Goal: Browse casually

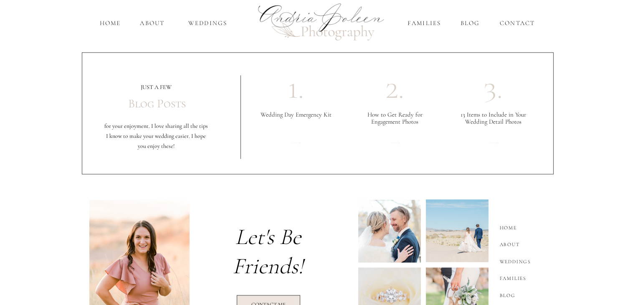
scroll to position [1123, 0]
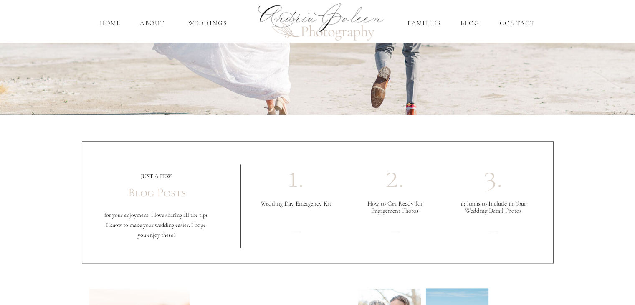
scroll to position [972, 0]
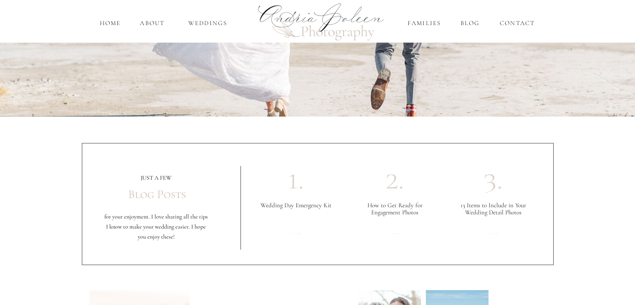
click at [395, 183] on h1 "2." at bounding box center [394, 184] width 21 height 42
click at [492, 186] on h1 "3." at bounding box center [493, 184] width 21 height 42
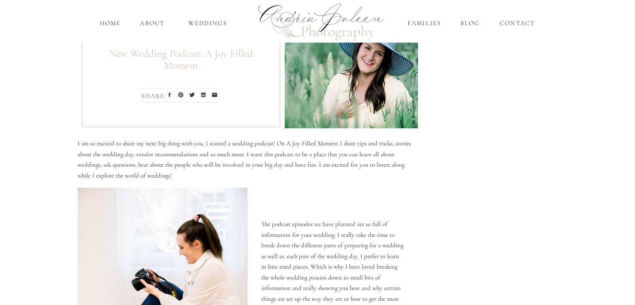
scroll to position [0, 0]
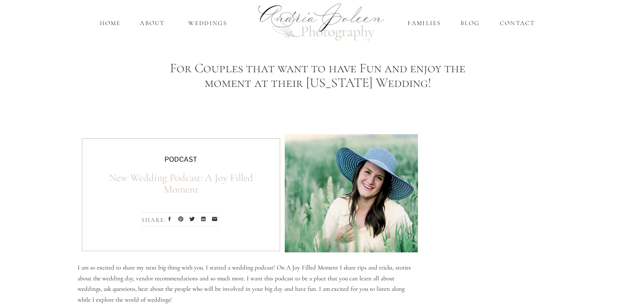
click at [311, 27] on div at bounding box center [319, 25] width 142 height 142
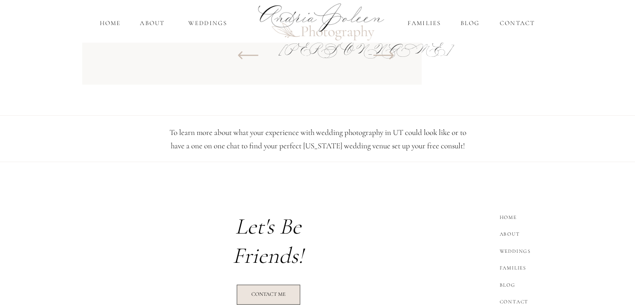
scroll to position [1147, 0]
